Goal: Find specific page/section: Find specific page/section

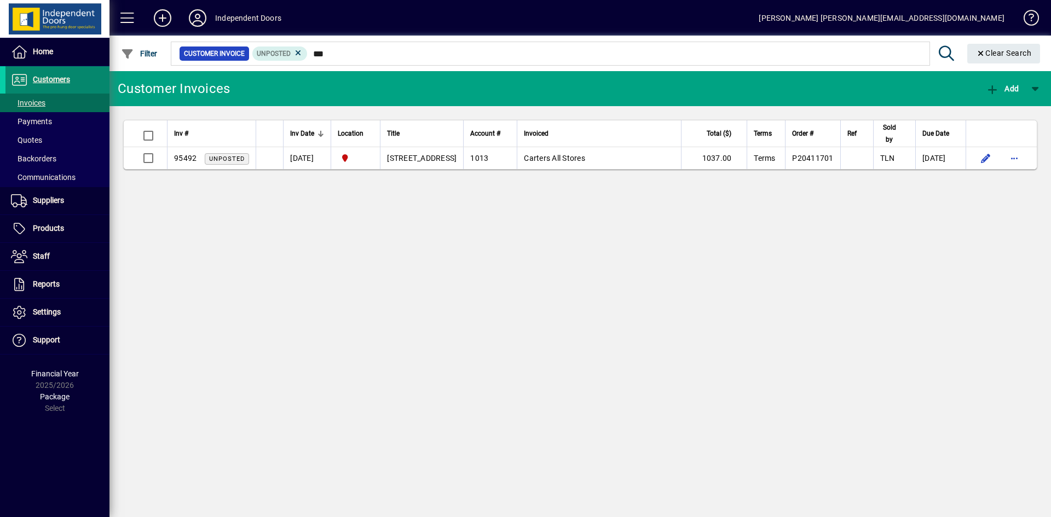
click at [64, 78] on span "Customers" at bounding box center [51, 79] width 37 height 9
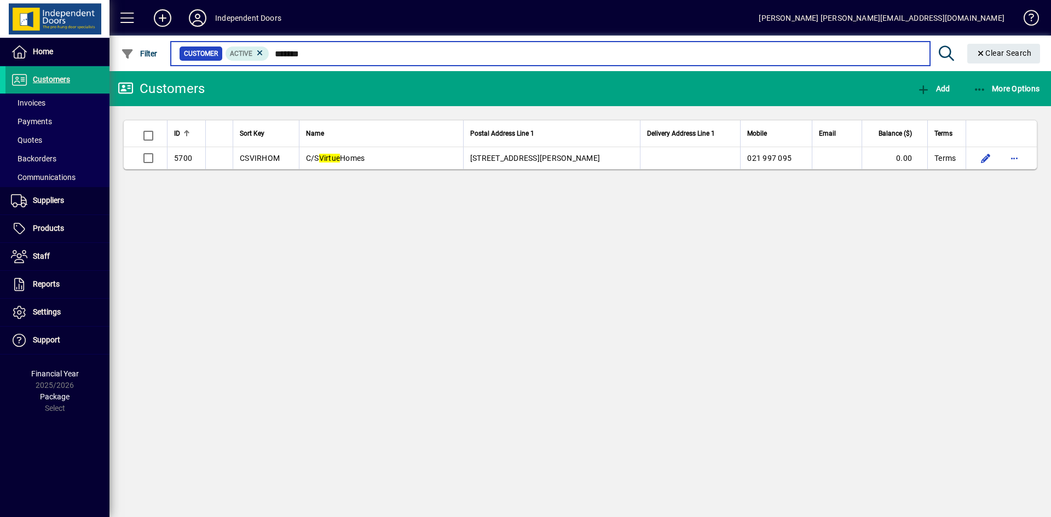
type input "******"
